Goal: Task Accomplishment & Management: Complete application form

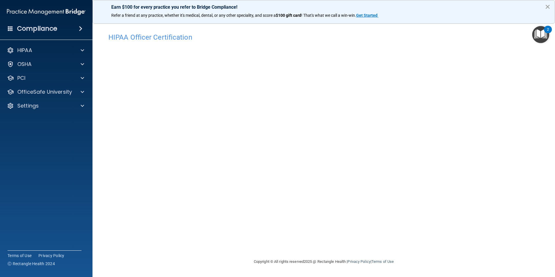
click at [547, 6] on button "×" at bounding box center [547, 6] width 5 height 9
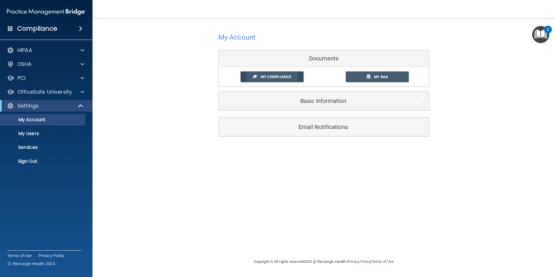
click at [272, 79] on span "My Compliance" at bounding box center [276, 77] width 30 height 4
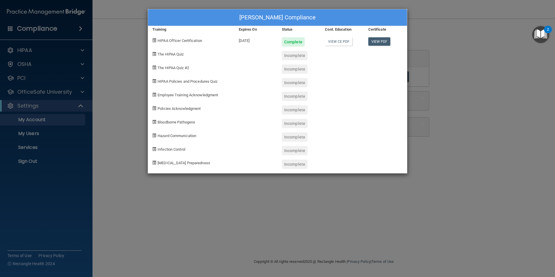
click at [436, 134] on div "Jessica Firth's Compliance Training Expires On Status Cont. Education Certifica…" at bounding box center [277, 138] width 555 height 277
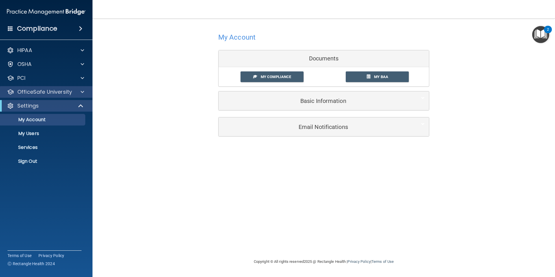
click at [63, 96] on div "OfficeSafe University" at bounding box center [46, 92] width 93 height 12
click at [80, 91] on div at bounding box center [81, 91] width 14 height 7
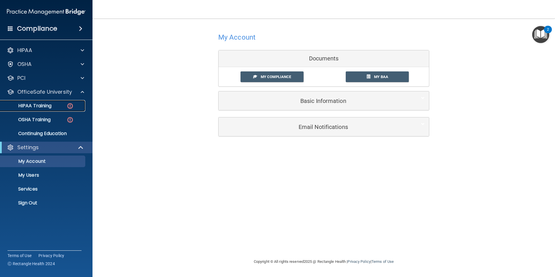
click at [43, 107] on p "HIPAA Training" at bounding box center [28, 106] width 48 height 6
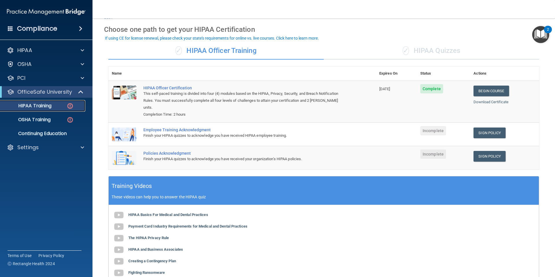
scroll to position [22, 0]
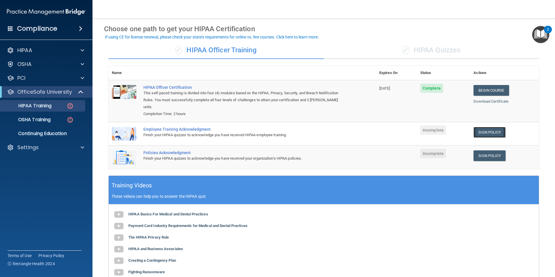
click at [484, 127] on link "Sign Policy" at bounding box center [490, 132] width 32 height 11
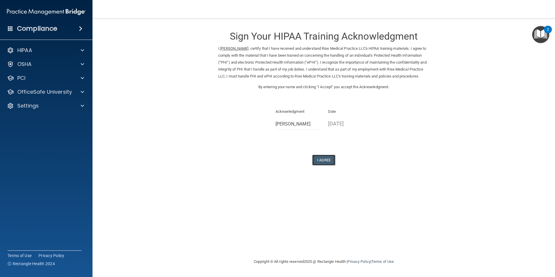
click at [325, 165] on button "I Agree" at bounding box center [323, 160] width 23 height 11
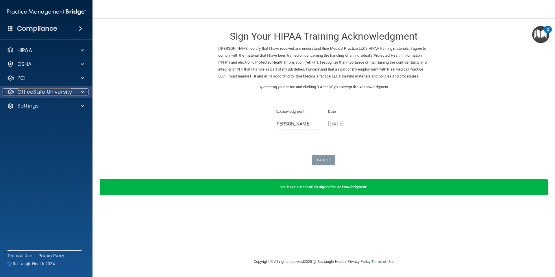
click at [79, 90] on div at bounding box center [81, 91] width 14 height 7
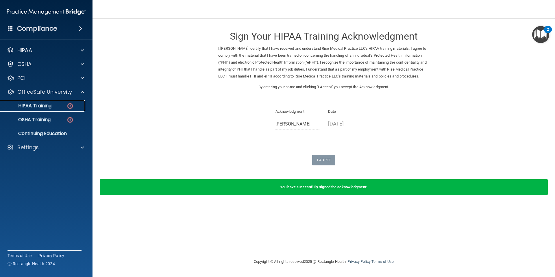
click at [73, 107] on img at bounding box center [69, 105] width 7 height 7
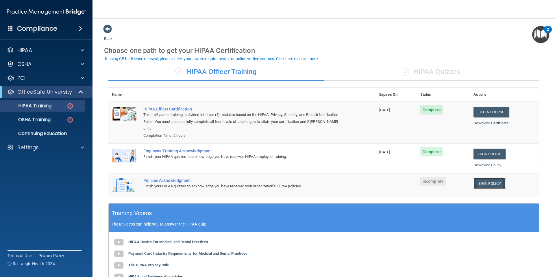
click at [486, 178] on link "Sign Policy" at bounding box center [490, 183] width 32 height 11
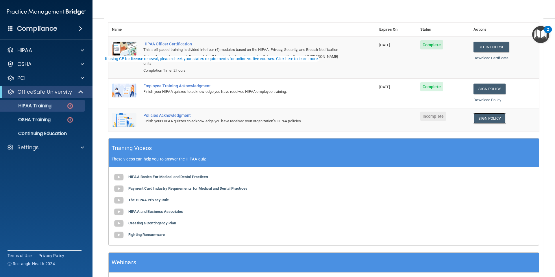
scroll to position [99, 0]
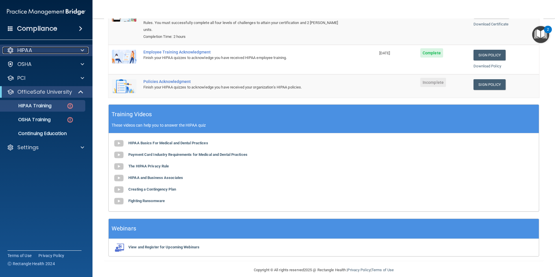
click at [66, 53] on div "HIPAA" at bounding box center [39, 50] width 72 height 7
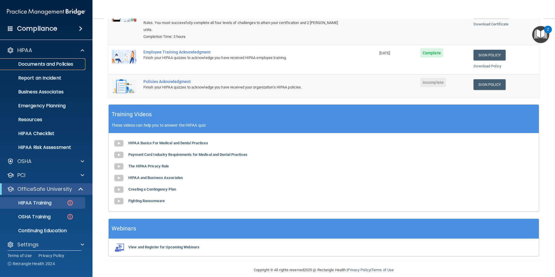
click at [64, 63] on p "Documents and Policies" at bounding box center [43, 64] width 79 height 6
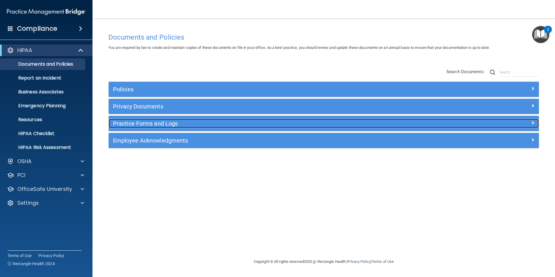
click at [262, 127] on h5 "Practice Forms and Logs" at bounding box center [270, 123] width 314 height 6
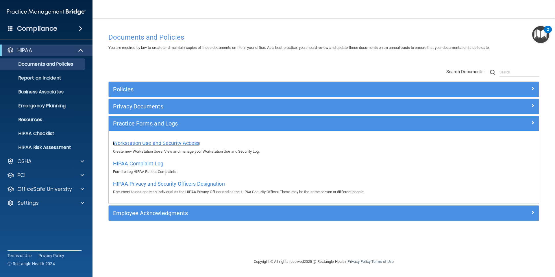
click at [164, 141] on span "Workstation Use and Security Access" at bounding box center [156, 143] width 87 height 6
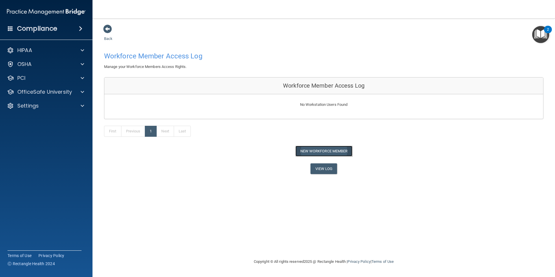
click at [311, 152] on button "New Workforce Member" at bounding box center [323, 151] width 57 height 11
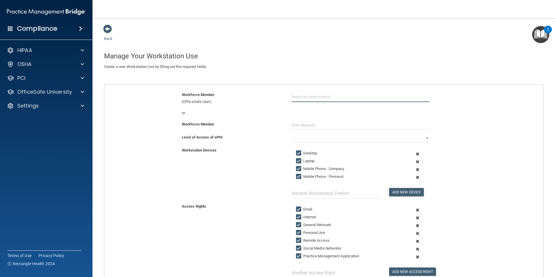
click at [336, 99] on input "text" at bounding box center [361, 96] width 138 height 11
click at [341, 113] on div "brenna@risehealthwy.com" at bounding box center [324, 120] width 50 height 15
type input "Brenna Johnson"
click at [366, 139] on select "Full Limited None" at bounding box center [361, 138] width 138 height 9
click at [292, 134] on select "Full Limited None" at bounding box center [361, 138] width 138 height 9
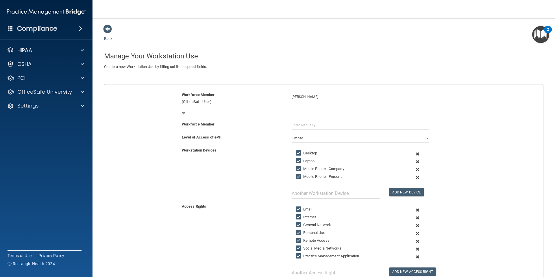
click at [417, 169] on span at bounding box center [418, 170] width 14 height 8
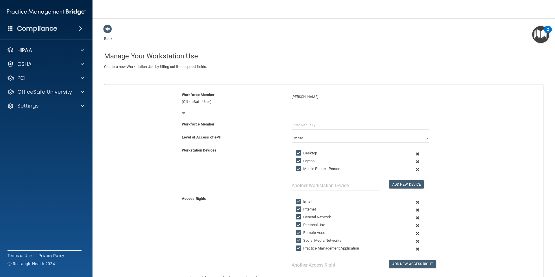
click at [417, 161] on span at bounding box center [418, 162] width 14 height 8
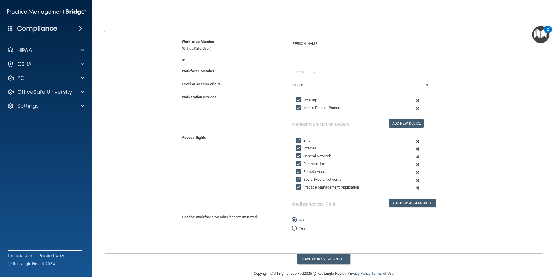
scroll to position [53, 0]
click at [417, 171] on span at bounding box center [418, 172] width 14 height 8
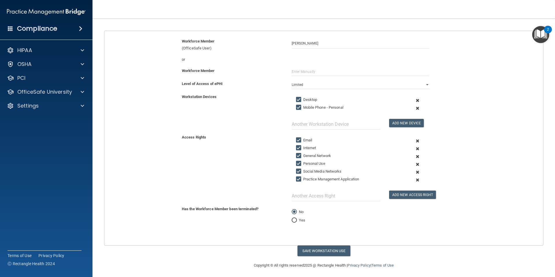
scroll to position [56, 0]
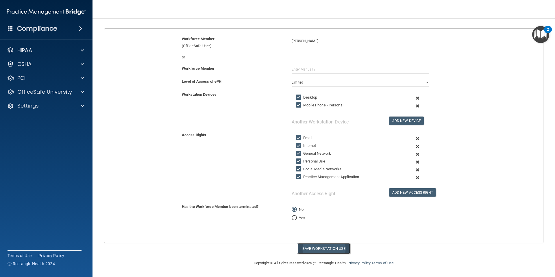
click at [332, 248] on button "Save Workstation Use" at bounding box center [323, 248] width 53 height 11
select select "? string:Full ?"
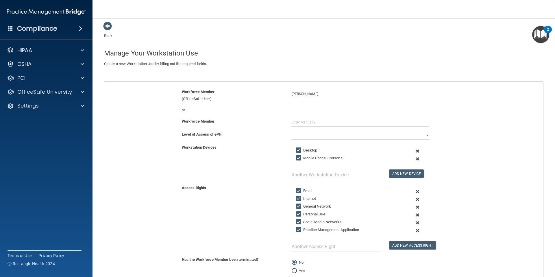
scroll to position [0, 0]
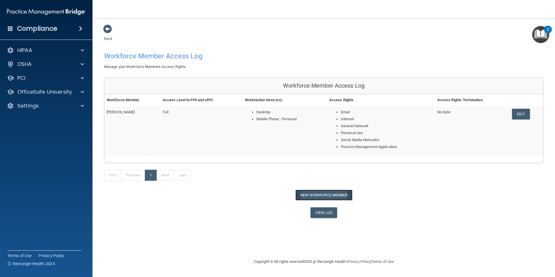
click at [336, 195] on button "New Workforce Member" at bounding box center [323, 195] width 57 height 11
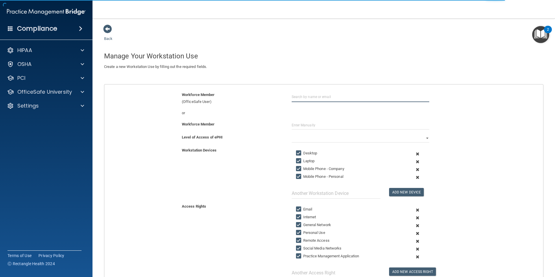
click at [332, 98] on input "text" at bounding box center [361, 96] width 138 height 11
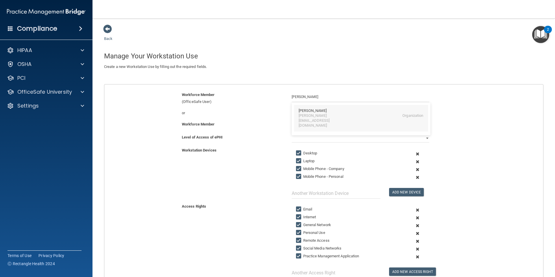
click at [324, 117] on div "[PERSON_NAME][EMAIL_ADDRESS][DOMAIN_NAME]" at bounding box center [324, 120] width 50 height 15
type input "Cody Chancellor"
click at [336, 139] on select "Full Limited None" at bounding box center [361, 138] width 138 height 9
click at [292, 134] on select "Full Limited None" at bounding box center [361, 138] width 138 height 9
click at [417, 154] on span at bounding box center [418, 154] width 14 height 8
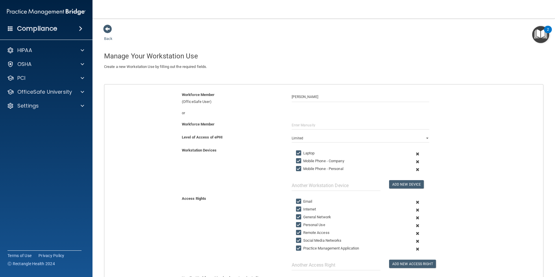
click at [417, 162] on span at bounding box center [418, 162] width 14 height 8
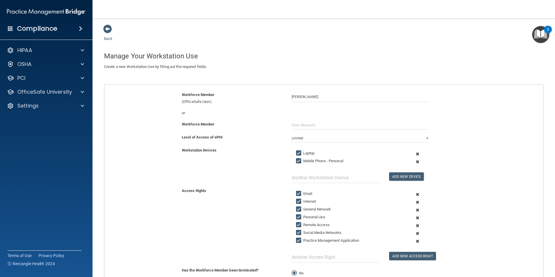
click at [418, 225] on span at bounding box center [418, 226] width 14 height 8
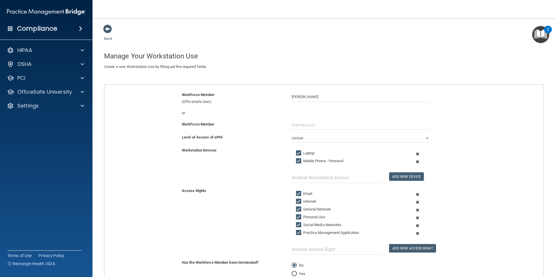
click at [418, 225] on span at bounding box center [418, 226] width 14 height 8
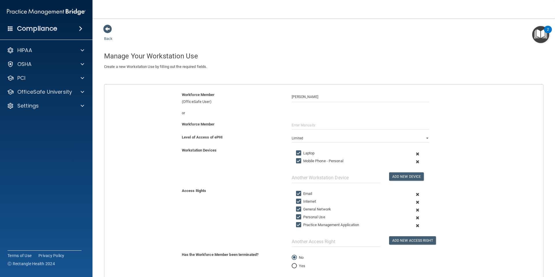
scroll to position [48, 0]
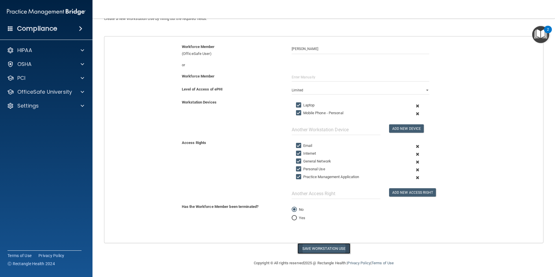
click at [330, 248] on button "Save Workstation Use" at bounding box center [323, 248] width 53 height 11
select select "? string:Full ?"
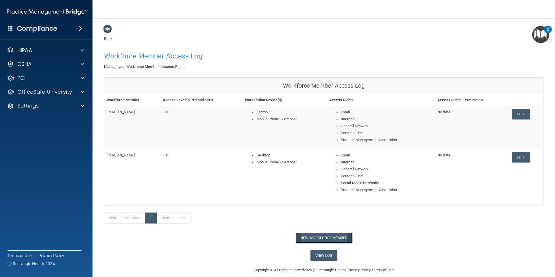
click at [341, 236] on button "New Workforce Member" at bounding box center [323, 237] width 57 height 11
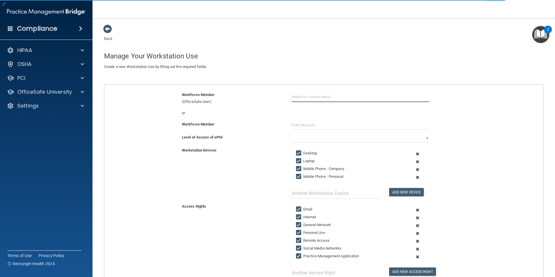
click at [327, 97] on input "text" at bounding box center [361, 96] width 138 height 11
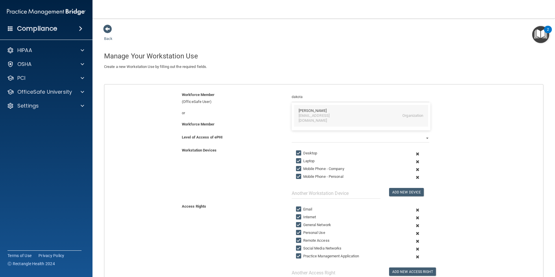
click at [332, 115] on div "[EMAIL_ADDRESS][DOMAIN_NAME]" at bounding box center [324, 118] width 50 height 10
type input "Dakota Wiseman"
click at [330, 138] on select "Full Limited None" at bounding box center [361, 138] width 138 height 9
click at [292, 134] on select "Full Limited None" at bounding box center [361, 138] width 138 height 9
click at [417, 170] on span at bounding box center [418, 170] width 14 height 8
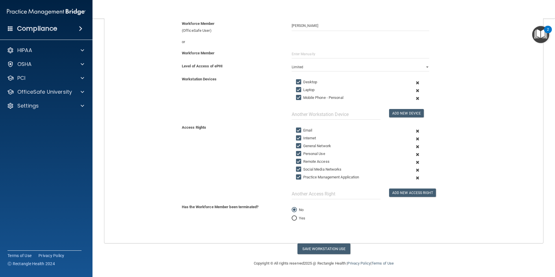
scroll to position [71, 0]
click at [418, 170] on span at bounding box center [418, 170] width 14 height 8
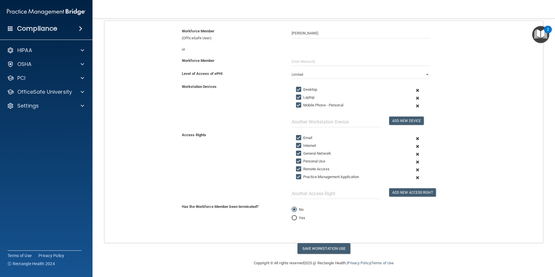
click at [417, 169] on span at bounding box center [418, 170] width 14 height 8
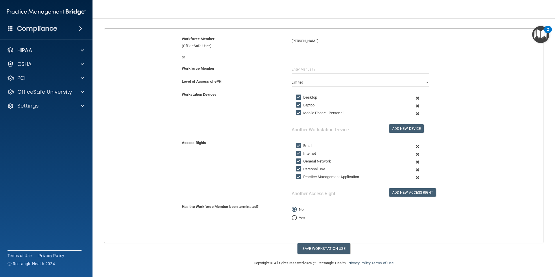
click at [418, 178] on span at bounding box center [418, 178] width 14 height 8
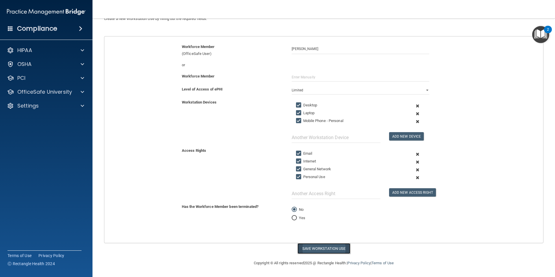
click at [324, 250] on button "Save Workstation Use" at bounding box center [323, 248] width 53 height 11
select select "? string:Full ?"
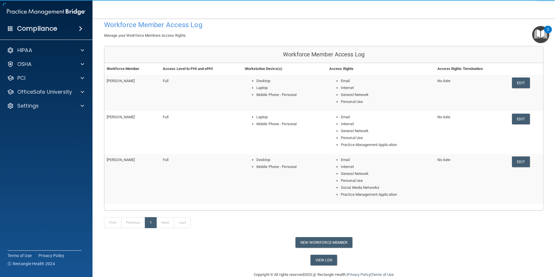
scroll to position [43, 0]
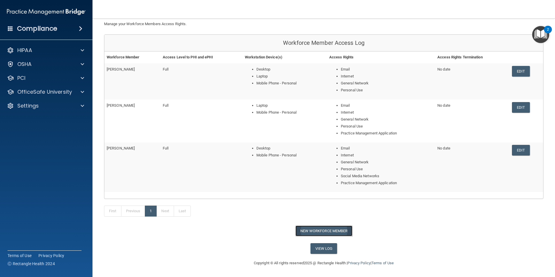
click at [334, 230] on button "New Workforce Member" at bounding box center [323, 230] width 57 height 11
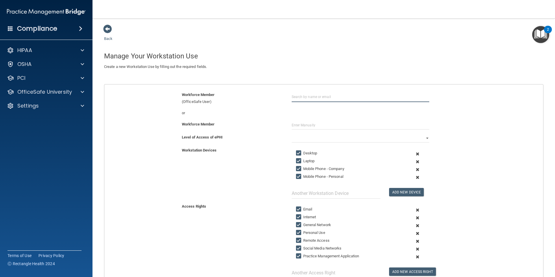
click at [342, 99] on input "text" at bounding box center [361, 96] width 138 height 11
click at [353, 115] on div "admin@risehealthwy.com Organization" at bounding box center [361, 118] width 125 height 10
type input "[PERSON_NAME]"
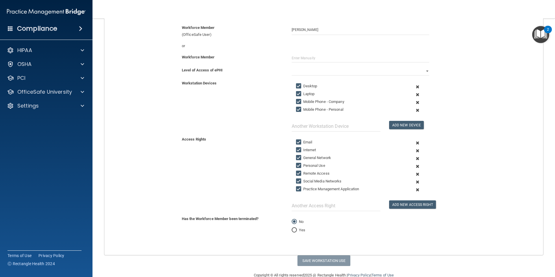
scroll to position [79, 0]
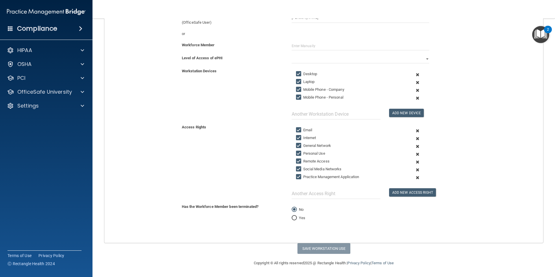
click at [418, 92] on span at bounding box center [418, 90] width 14 height 8
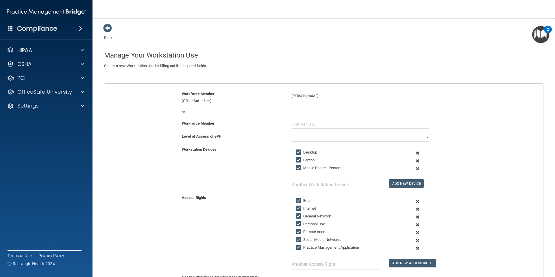
scroll to position [0, 0]
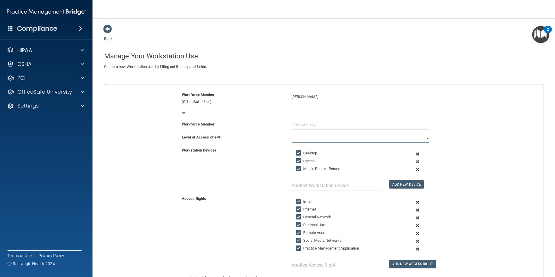
click at [381, 140] on select "Full Limited None" at bounding box center [361, 138] width 138 height 9
click at [292, 134] on select "Full Limited None" at bounding box center [361, 138] width 138 height 9
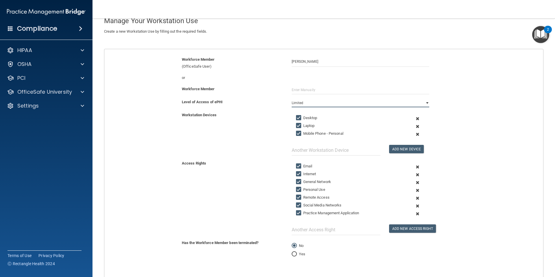
scroll to position [71, 0]
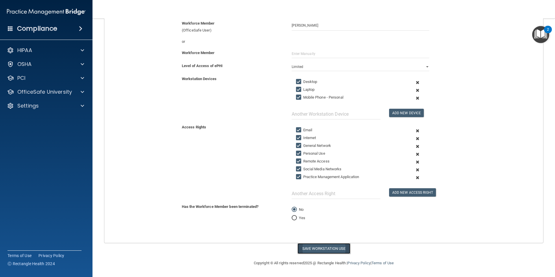
click at [325, 248] on button "Save Workstation Use" at bounding box center [323, 248] width 53 height 11
select select "? string:Full ?"
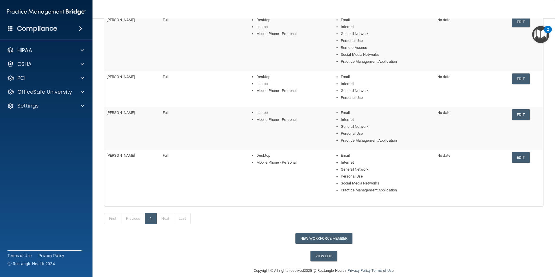
scroll to position [99, 0]
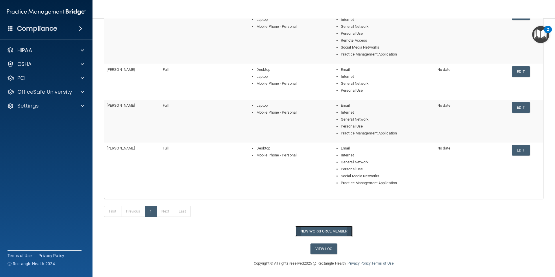
click at [313, 229] on button "New Workforce Member" at bounding box center [323, 231] width 57 height 11
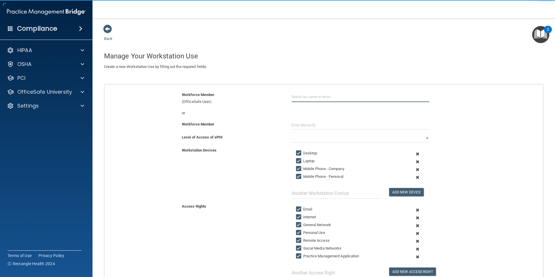
click at [323, 97] on input "text" at bounding box center [361, 96] width 138 height 11
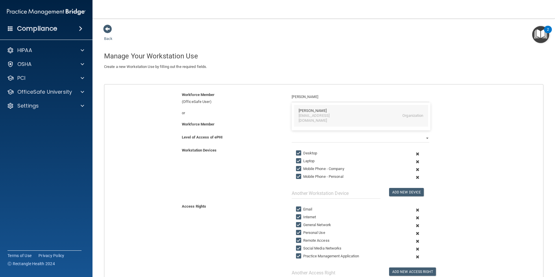
click at [315, 114] on div "[EMAIL_ADDRESS][DOMAIN_NAME]" at bounding box center [324, 118] width 50 height 10
type input "Erica Strandberg"
click at [318, 139] on select "Full Limited None" at bounding box center [361, 138] width 138 height 9
click at [292, 134] on select "Full Limited None" at bounding box center [361, 138] width 138 height 9
click at [418, 170] on span at bounding box center [418, 170] width 14 height 8
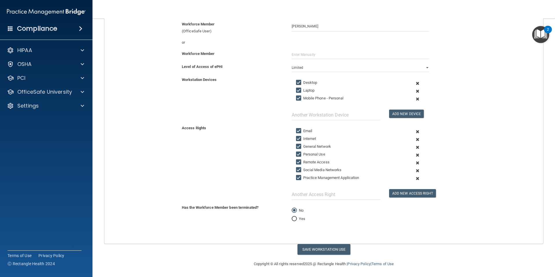
scroll to position [71, 0]
click at [333, 249] on button "Save Workstation Use" at bounding box center [323, 248] width 53 height 11
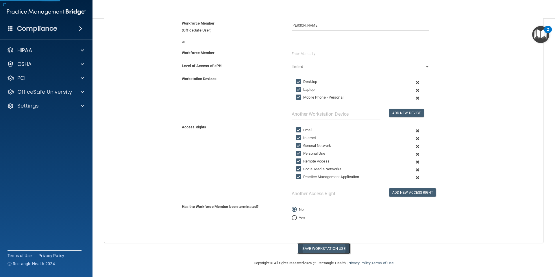
select select "? string:Full ?"
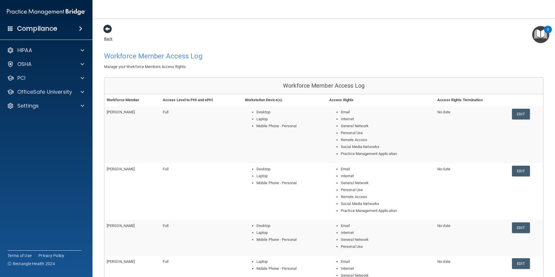
click at [108, 29] on span at bounding box center [107, 29] width 9 height 9
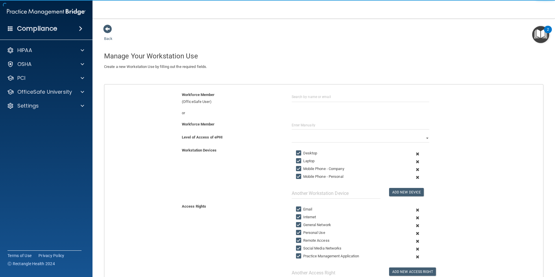
click at [108, 29] on span at bounding box center [107, 29] width 9 height 9
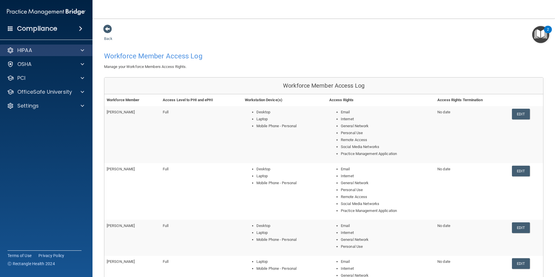
click at [70, 54] on div "HIPAA" at bounding box center [46, 51] width 93 height 12
click at [83, 51] on span at bounding box center [82, 50] width 3 height 7
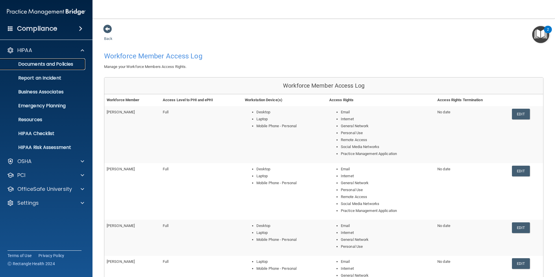
click at [70, 64] on p "Documents and Policies" at bounding box center [43, 64] width 79 height 6
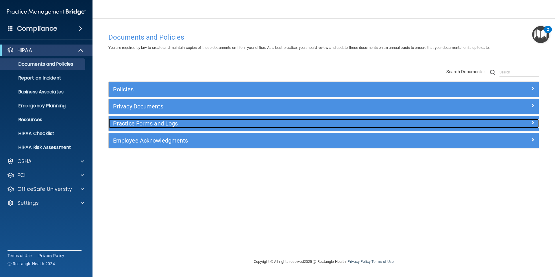
click at [221, 125] on h5 "Practice Forms and Logs" at bounding box center [270, 123] width 314 height 6
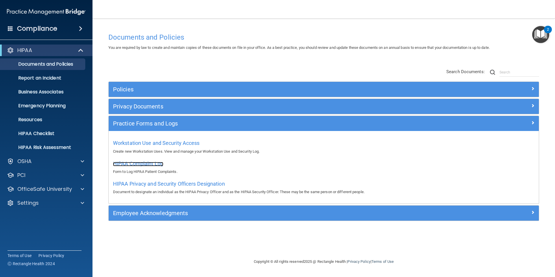
click at [151, 164] on span "HIPAA Complaint Log" at bounding box center [138, 163] width 50 height 6
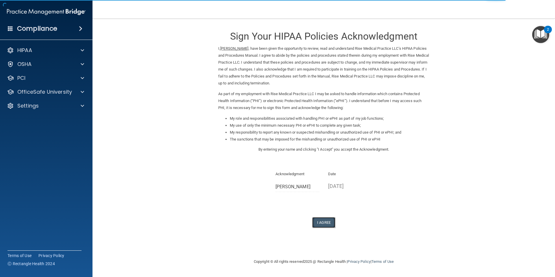
click at [317, 222] on button "I Agree" at bounding box center [323, 222] width 23 height 11
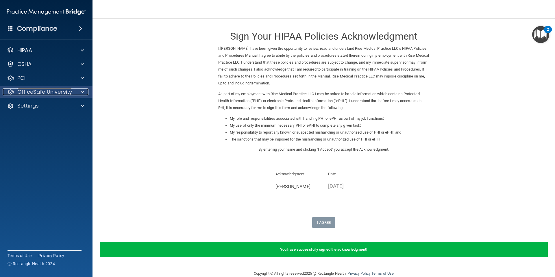
click at [65, 94] on p "OfficeSafe University" at bounding box center [44, 91] width 55 height 7
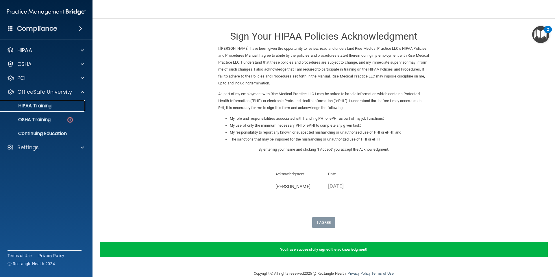
click at [60, 107] on div "HIPAA Training" at bounding box center [43, 106] width 79 height 6
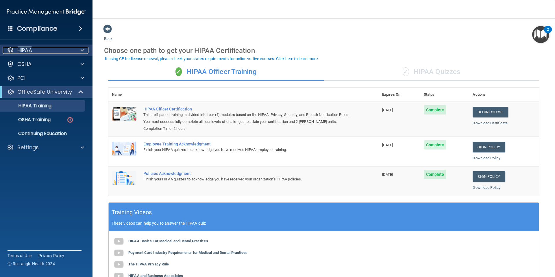
click at [67, 51] on div "HIPAA" at bounding box center [39, 50] width 72 height 7
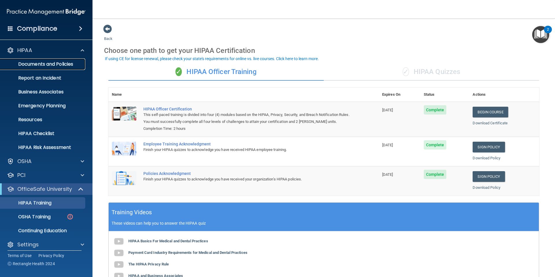
click at [65, 63] on p "Documents and Policies" at bounding box center [43, 64] width 79 height 6
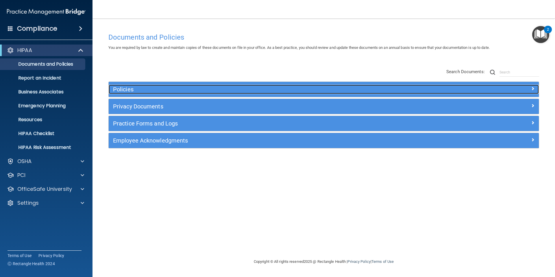
click at [531, 89] on span at bounding box center [532, 88] width 3 height 7
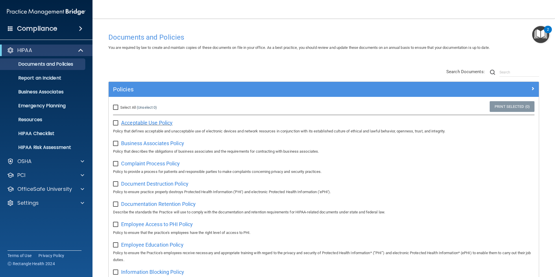
click at [147, 123] on span "Acceptable Use Policy" at bounding box center [146, 123] width 51 height 6
click at [117, 124] on input "checkbox" at bounding box center [116, 123] width 7 height 5
click at [115, 123] on input "checkbox" at bounding box center [116, 123] width 7 height 5
checkbox input "false"
click at [116, 107] on input "Select All (Unselect 0) Unselect All" at bounding box center [116, 107] width 7 height 5
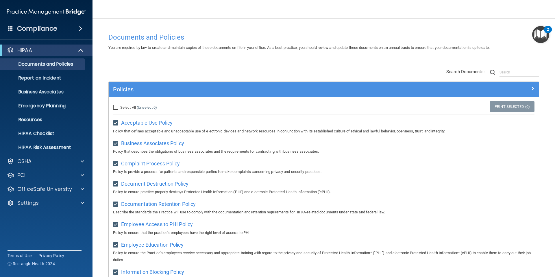
checkbox input "true"
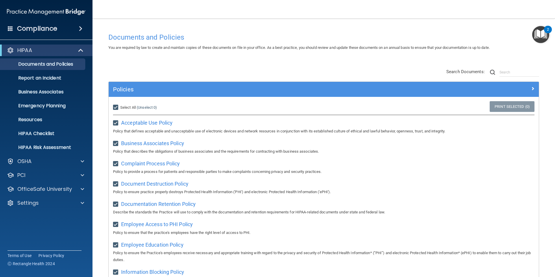
checkbox input "true"
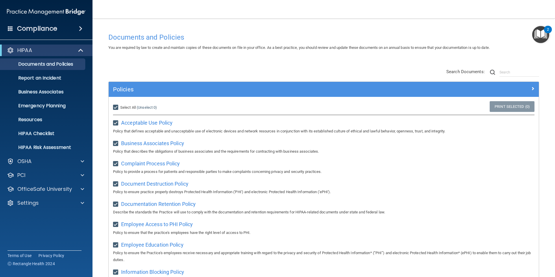
checkbox input "true"
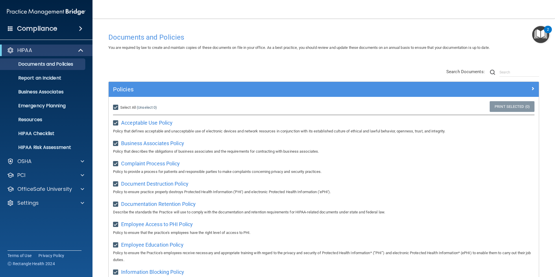
checkbox input "true"
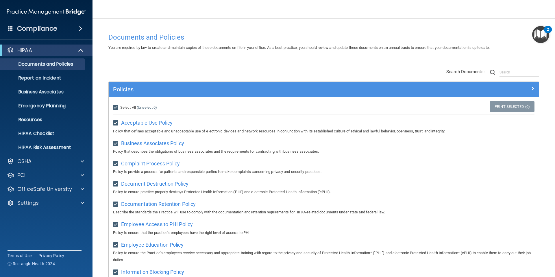
checkbox input "true"
click at [115, 123] on input "checkbox" at bounding box center [116, 123] width 7 height 5
checkbox input "false"
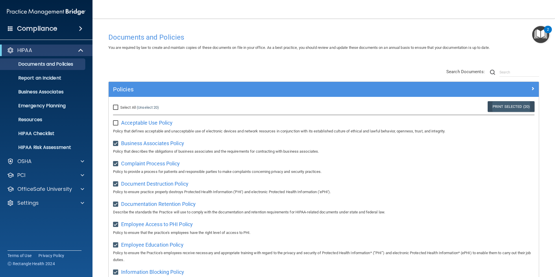
click at [503, 108] on link "Print Selected (20)" at bounding box center [511, 106] width 47 height 11
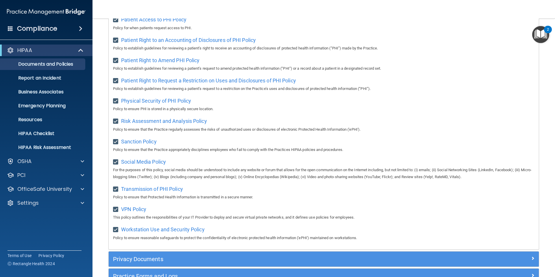
scroll to position [370, 0]
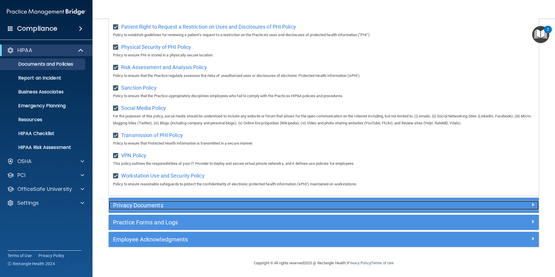
click at [221, 208] on h5 "Privacy Documents" at bounding box center [270, 205] width 314 height 6
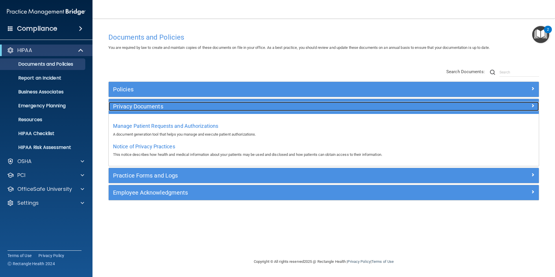
scroll to position [0, 0]
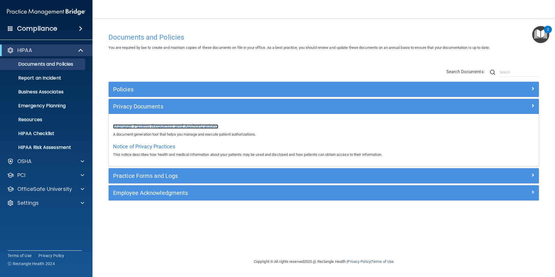
click at [205, 128] on span "Manage Patient Requests and Authorizations" at bounding box center [165, 126] width 105 height 6
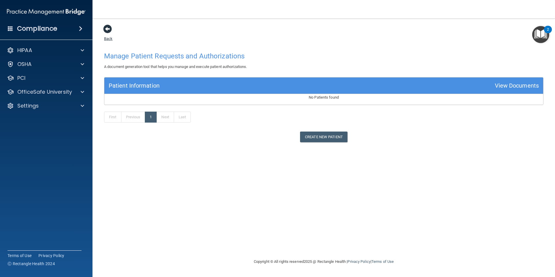
click at [107, 31] on span at bounding box center [107, 29] width 9 height 9
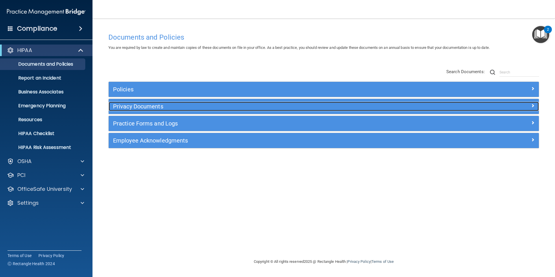
click at [274, 105] on h5 "Privacy Documents" at bounding box center [270, 106] width 314 height 6
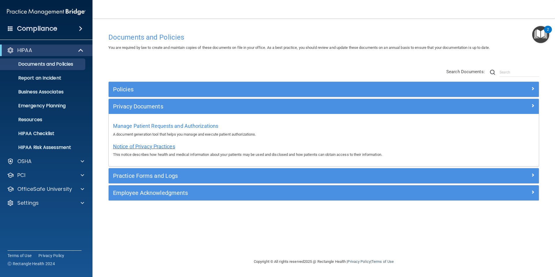
click at [167, 147] on span "Notice of Privacy Practices" at bounding box center [144, 146] width 62 height 6
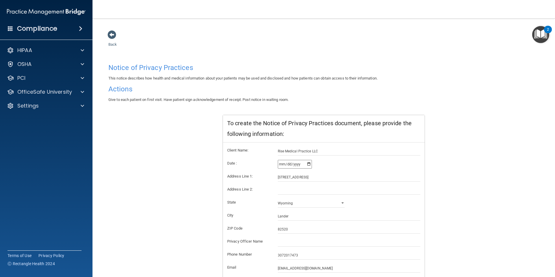
scroll to position [44, 0]
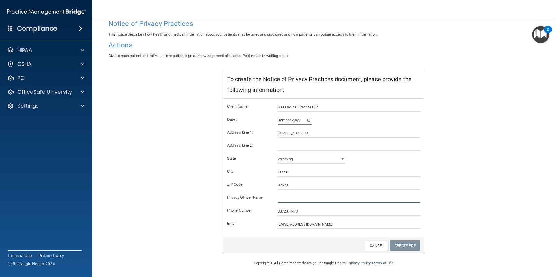
click at [310, 195] on input "text" at bounding box center [349, 198] width 143 height 9
type input "[PERSON_NAME]"
click at [411, 245] on link "Create PDF" at bounding box center [405, 245] width 31 height 11
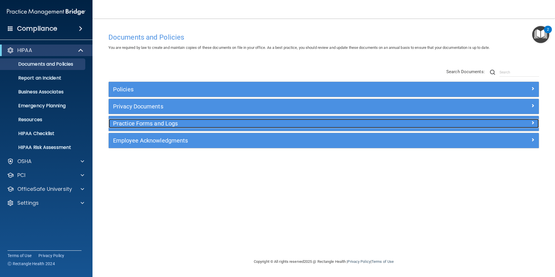
click at [186, 124] on h5 "Practice Forms and Logs" at bounding box center [270, 123] width 314 height 6
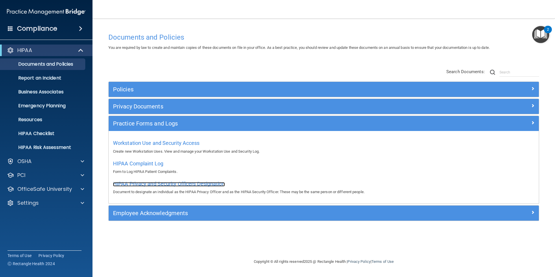
click at [208, 185] on span "HIPAA Privacy and Security Officers Designation" at bounding box center [169, 184] width 112 height 6
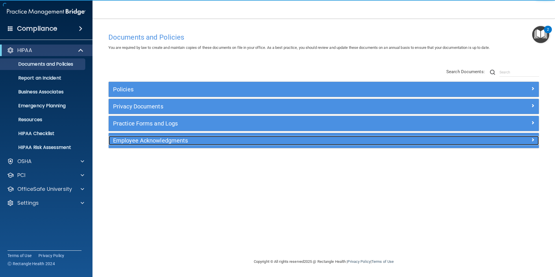
click at [198, 140] on h5 "Employee Acknowledgments" at bounding box center [270, 140] width 314 height 6
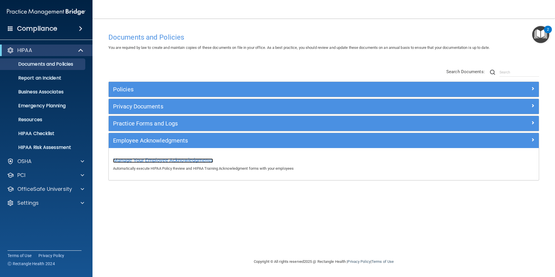
click at [199, 160] on span "Manage Your Employee Acknowledgments" at bounding box center [163, 160] width 100 height 6
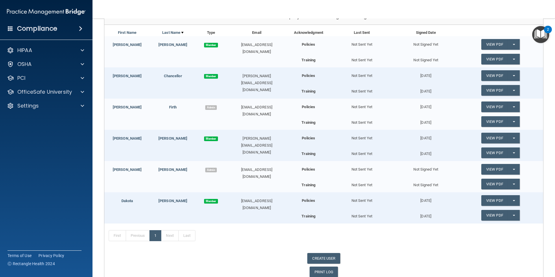
scroll to position [80, 0]
